Goal: Task Accomplishment & Management: Use online tool/utility

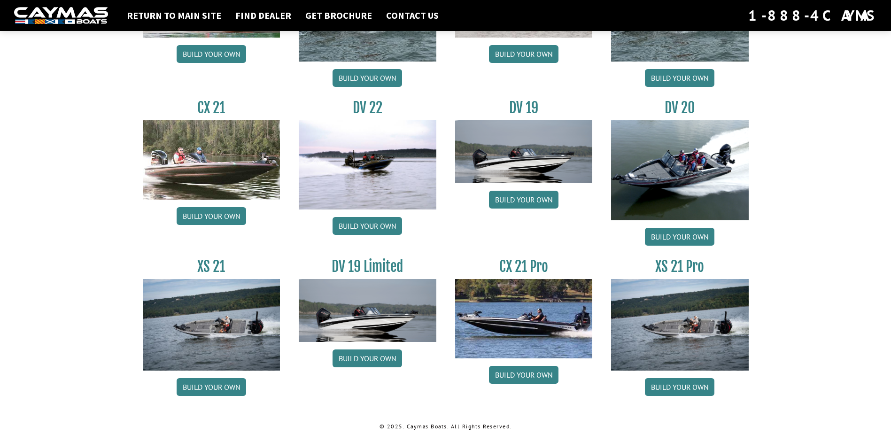
scroll to position [1060, 0]
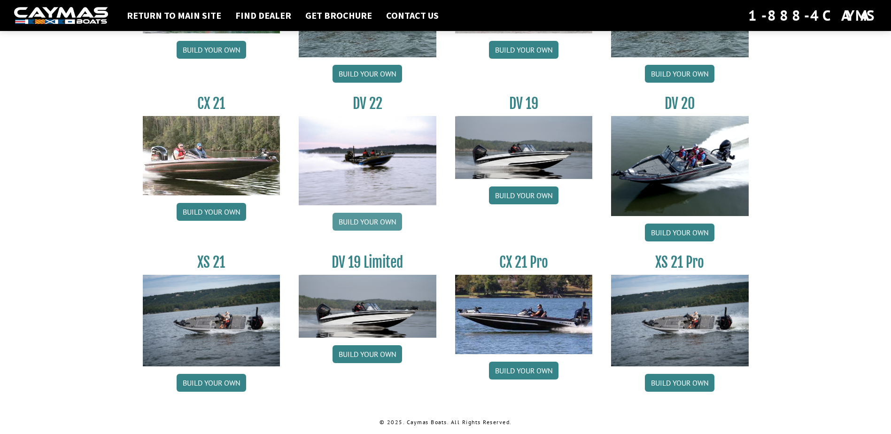
click at [375, 222] on link "Build your own" at bounding box center [368, 222] width 70 height 18
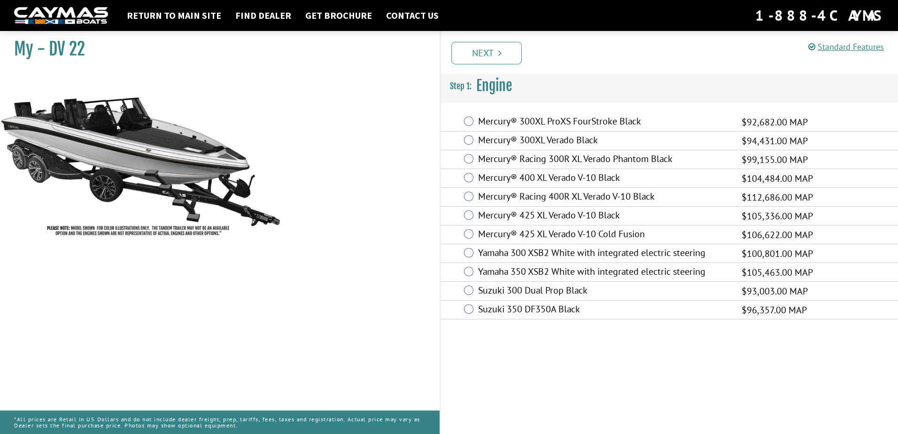
click at [468, 120] on div "Mercury® 300XL ProXS FourStroke Black $92,682.00 MAP" at bounding box center [670, 122] width 458 height 19
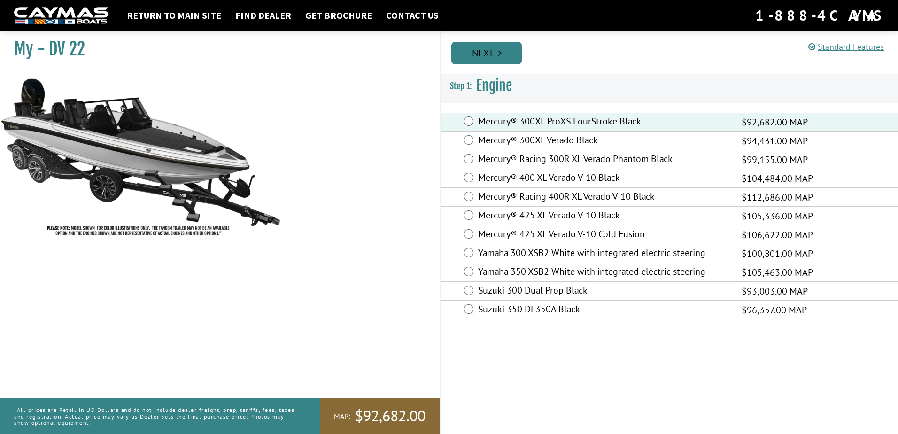
click at [484, 55] on link "Next" at bounding box center [487, 53] width 70 height 23
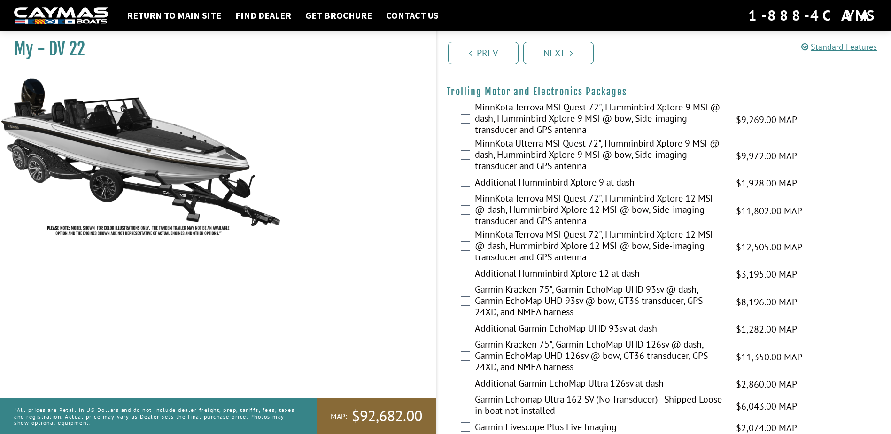
scroll to position [188, 0]
click at [482, 355] on label "Garmin Kracken 75", Garmin EchoMap UHD 126sv @ dash, Garmin EchoMap UHD 126sv @…" at bounding box center [600, 357] width 250 height 36
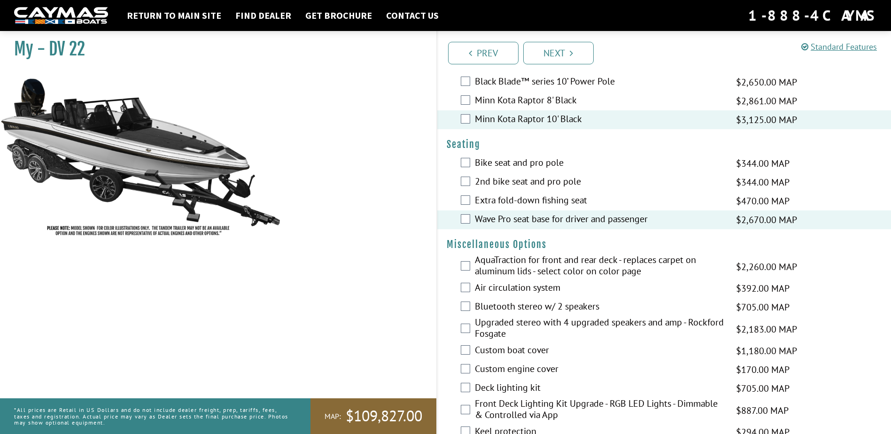
scroll to position [893, 0]
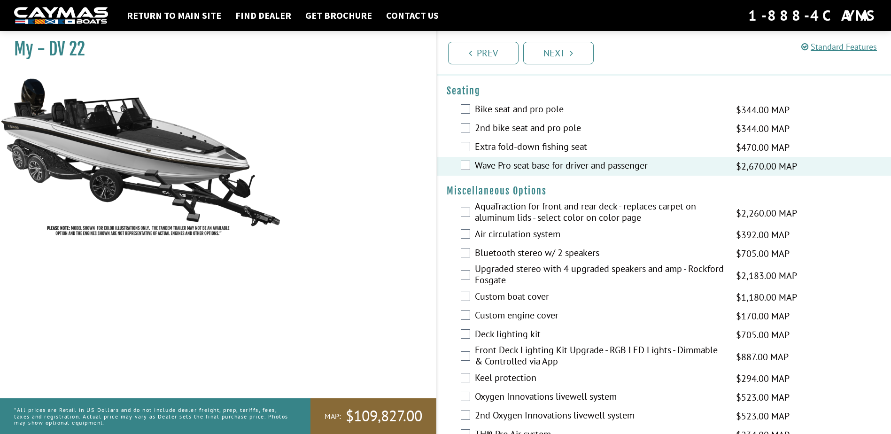
click at [473, 253] on div "Bluetooth stereo w/ 2 speakers $705.00 MAP $833.00 MSRP" at bounding box center [664, 253] width 454 height 19
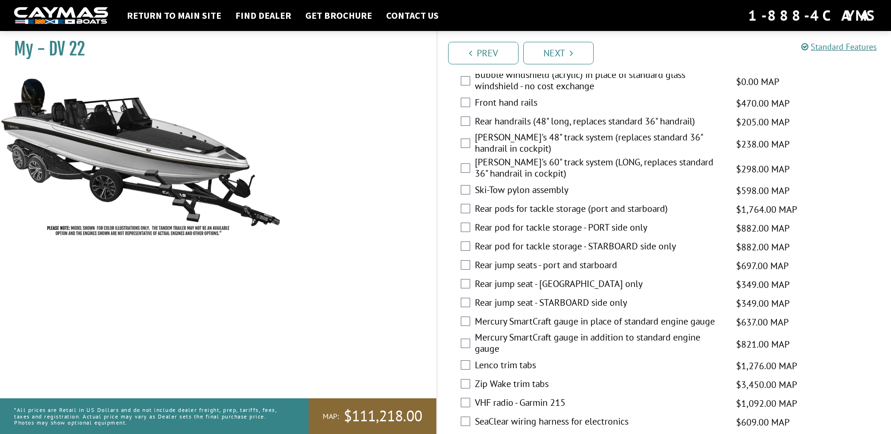
scroll to position [1457, 0]
click at [171, 13] on link "Return to main site" at bounding box center [174, 15] width 104 height 12
